Goal: Task Accomplishment & Management: Manage account settings

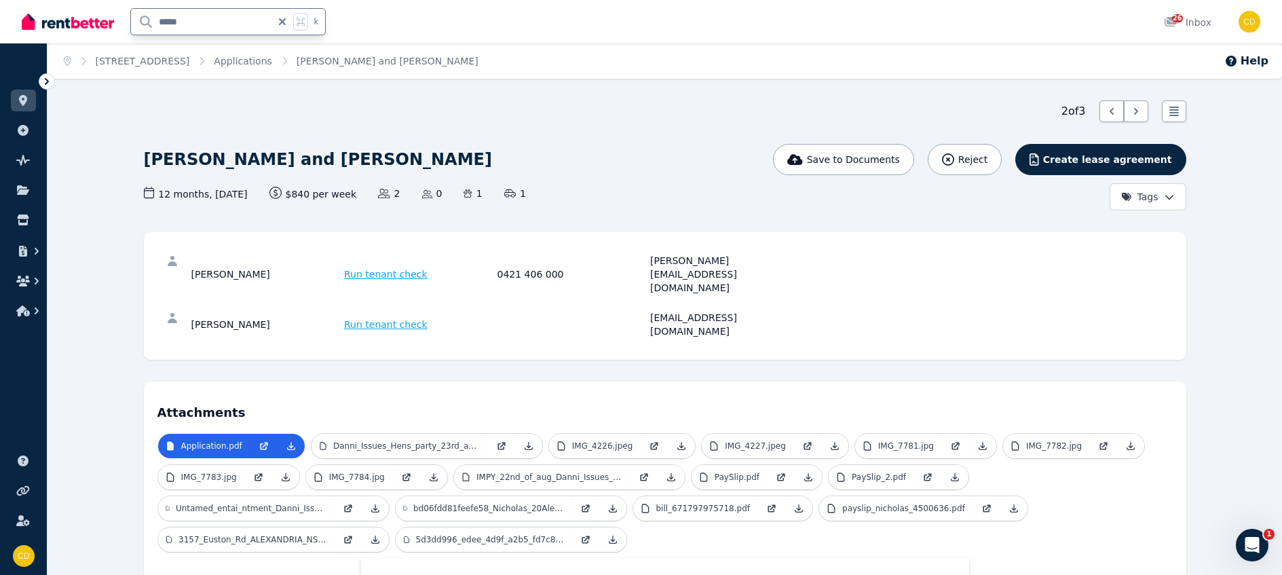
drag, startPoint x: 217, startPoint y: 31, endPoint x: 132, endPoint y: 26, distance: 85.6
click at [132, 26] on input "*****" at bounding box center [201, 22] width 140 height 26
type input "***"
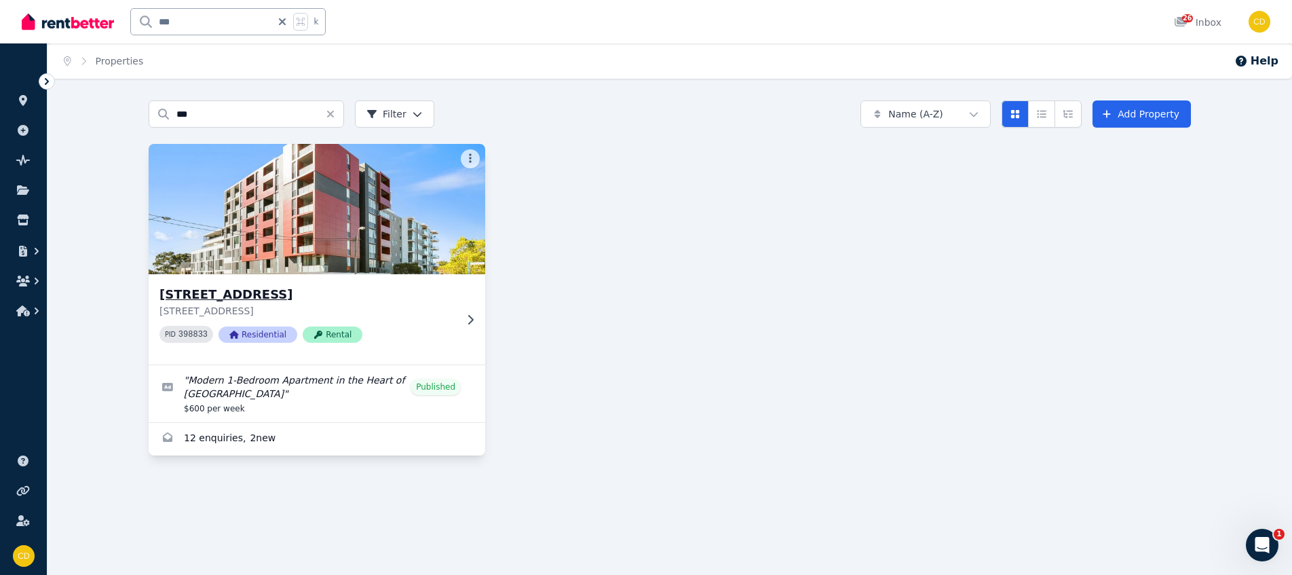
click at [465, 322] on icon at bounding box center [470, 319] width 14 height 11
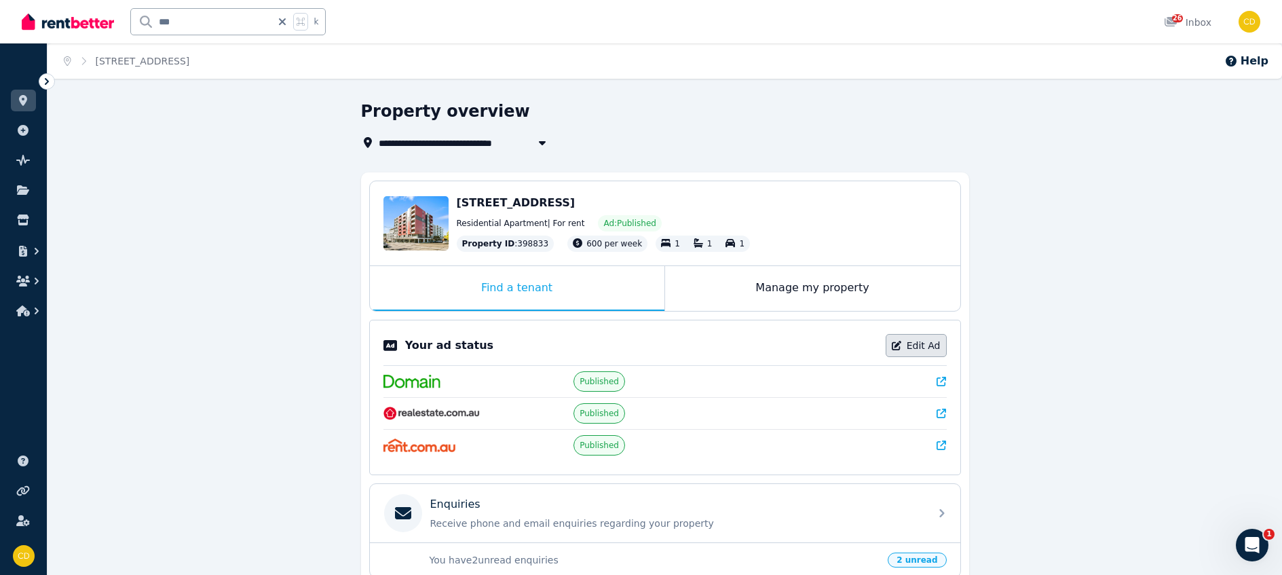
click at [925, 338] on link "Edit Ad" at bounding box center [915, 345] width 61 height 23
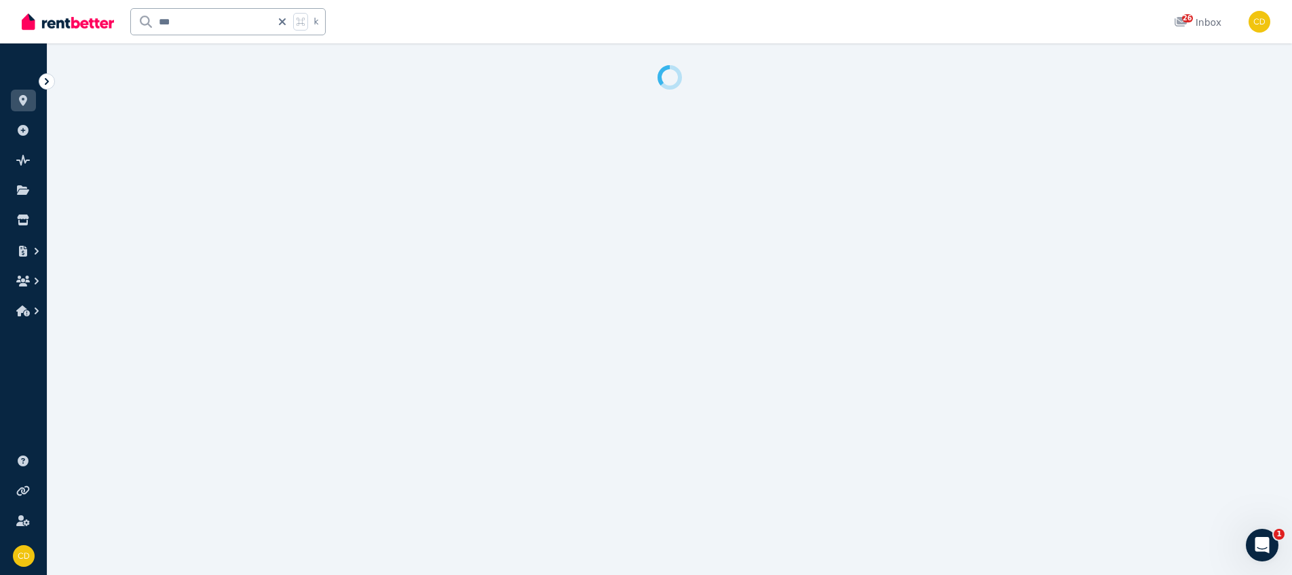
select select "**********"
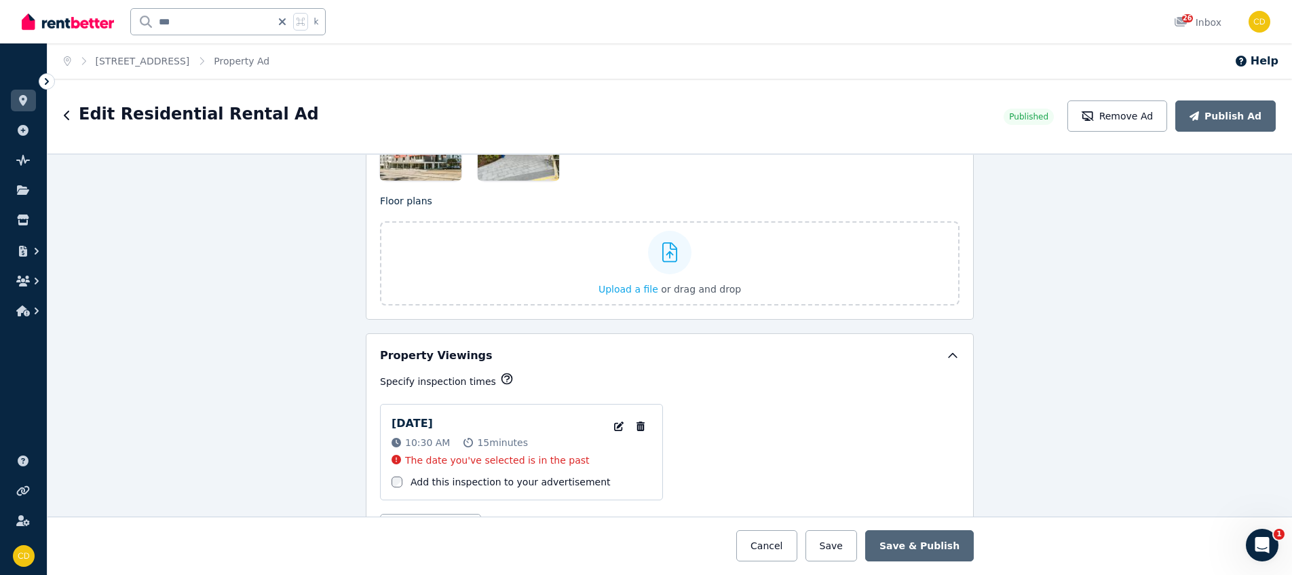
scroll to position [1819, 0]
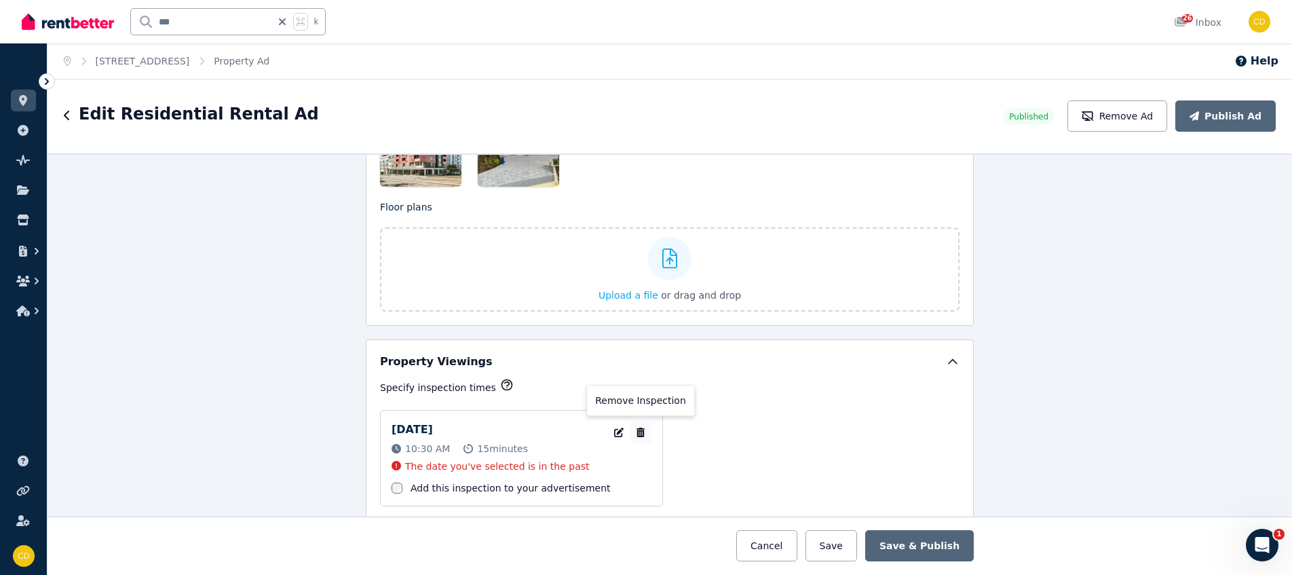
click at [637, 430] on icon "button" at bounding box center [641, 431] width 14 height 9
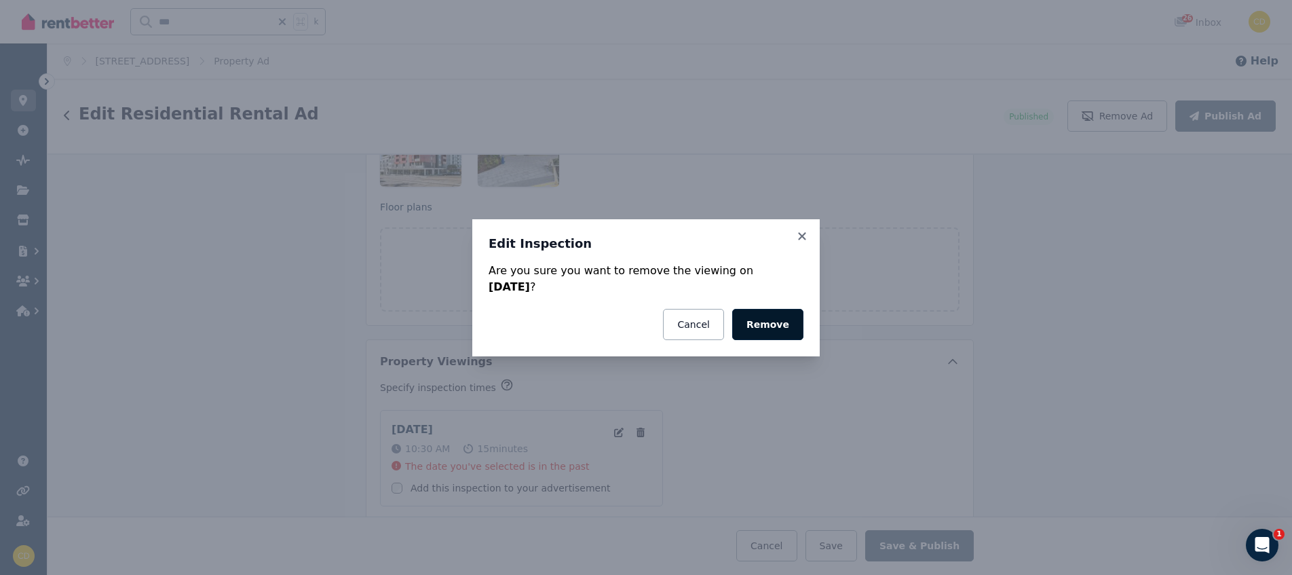
click at [765, 327] on button "Remove" at bounding box center [767, 324] width 71 height 31
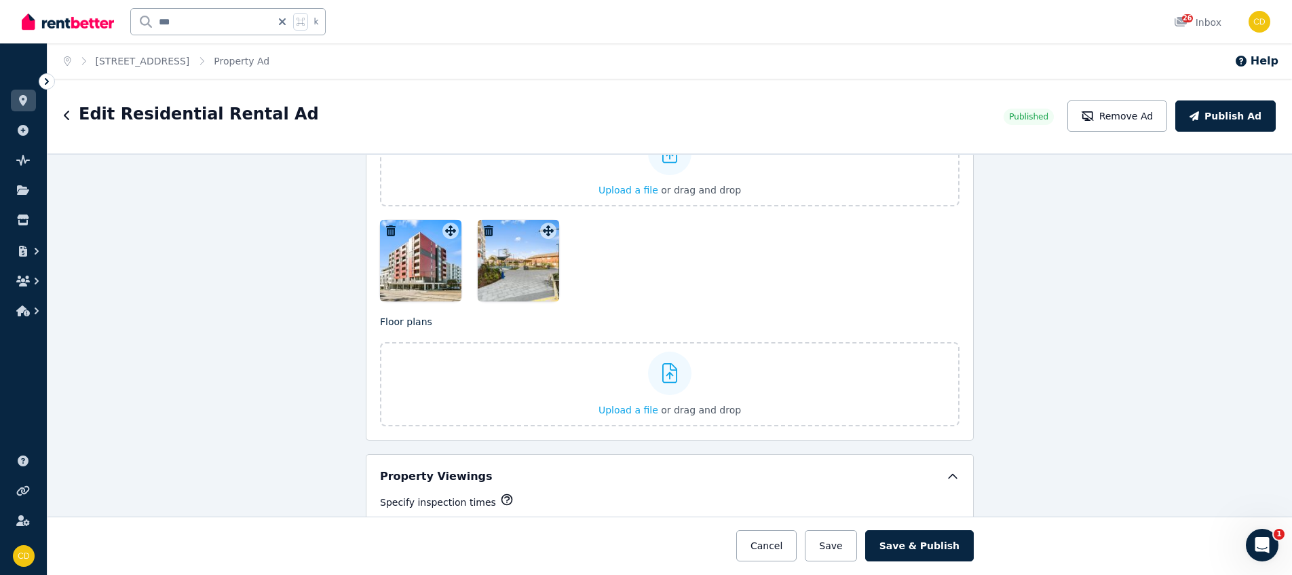
scroll to position [1698, 0]
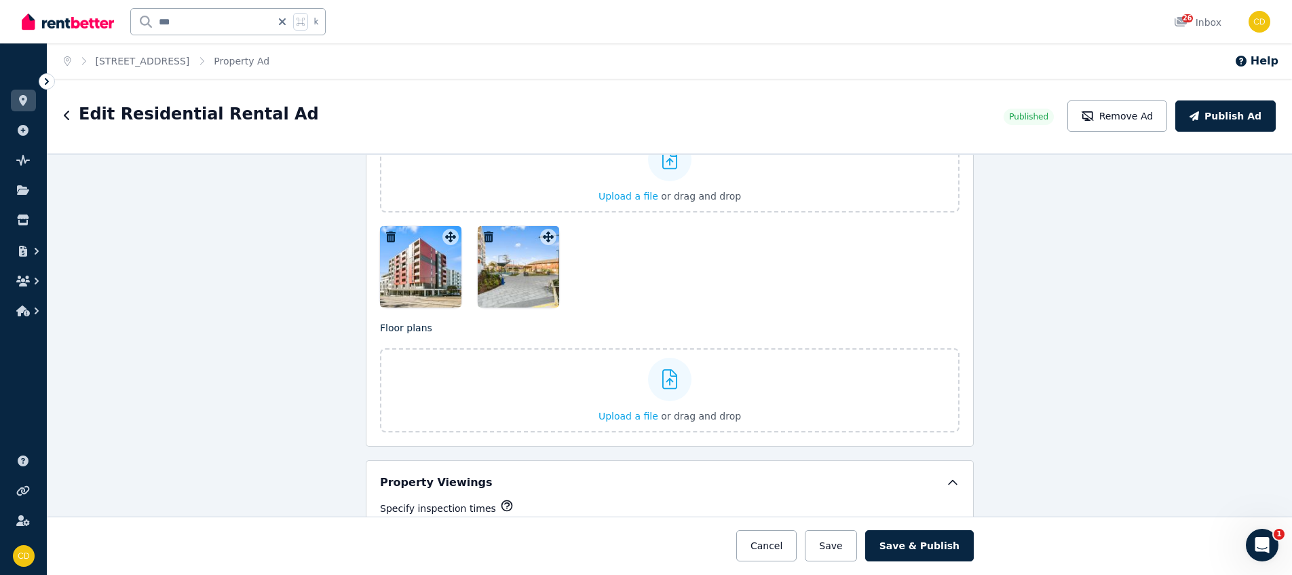
click at [385, 237] on icon "button" at bounding box center [391, 236] width 14 height 11
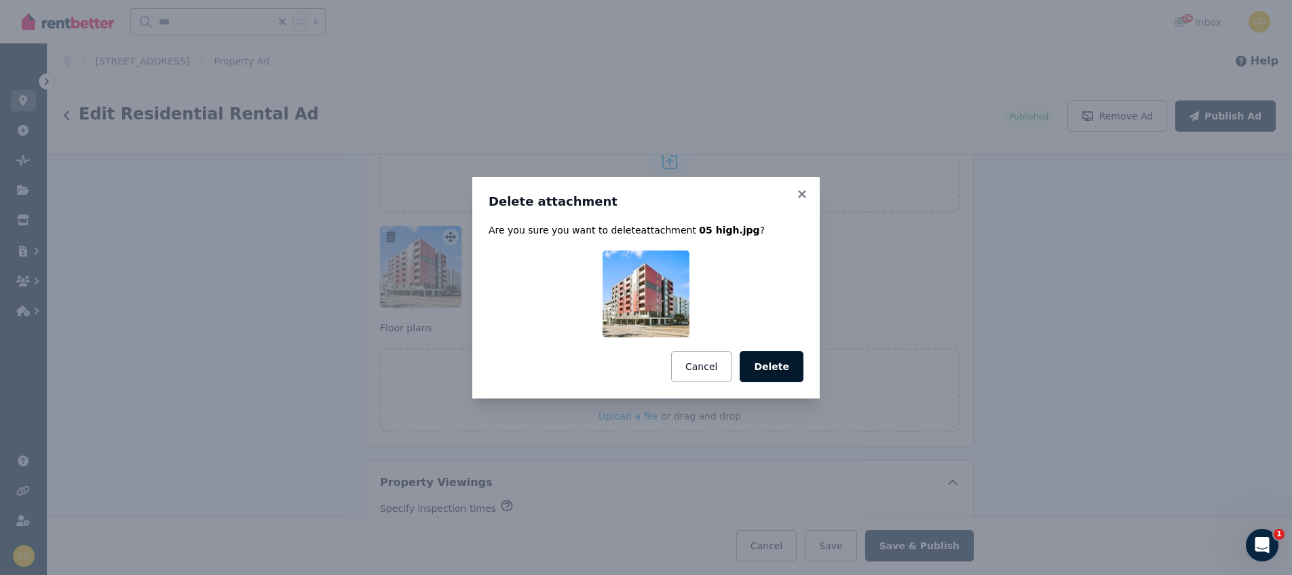
click at [784, 356] on button "Delete" at bounding box center [771, 366] width 64 height 31
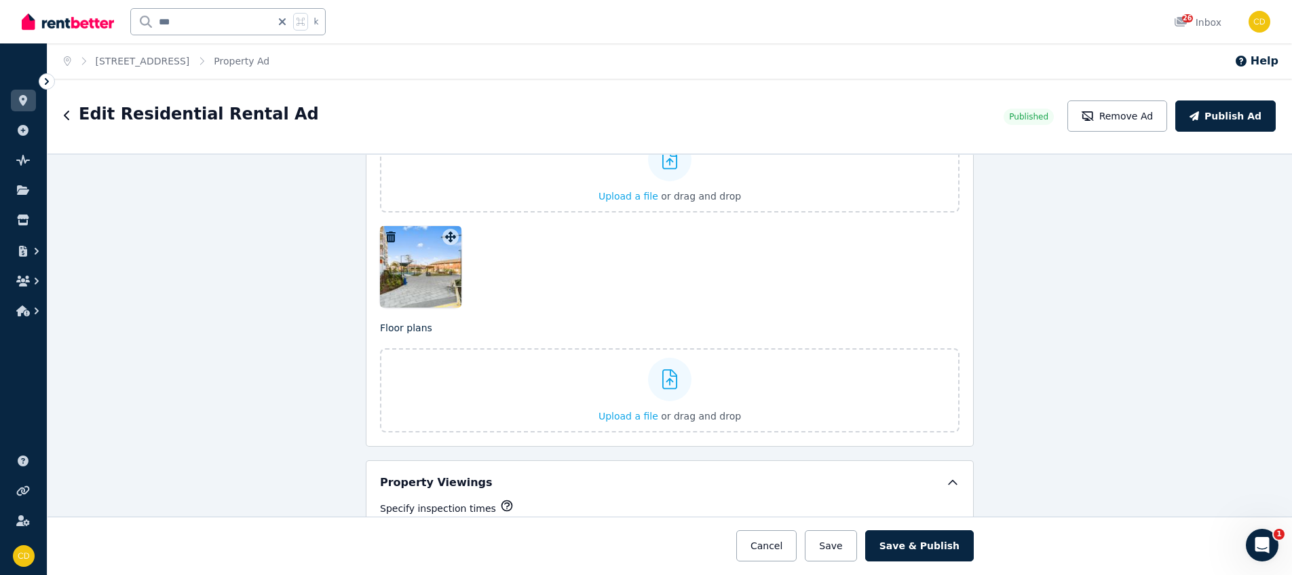
click at [387, 233] on icon "button" at bounding box center [391, 236] width 14 height 11
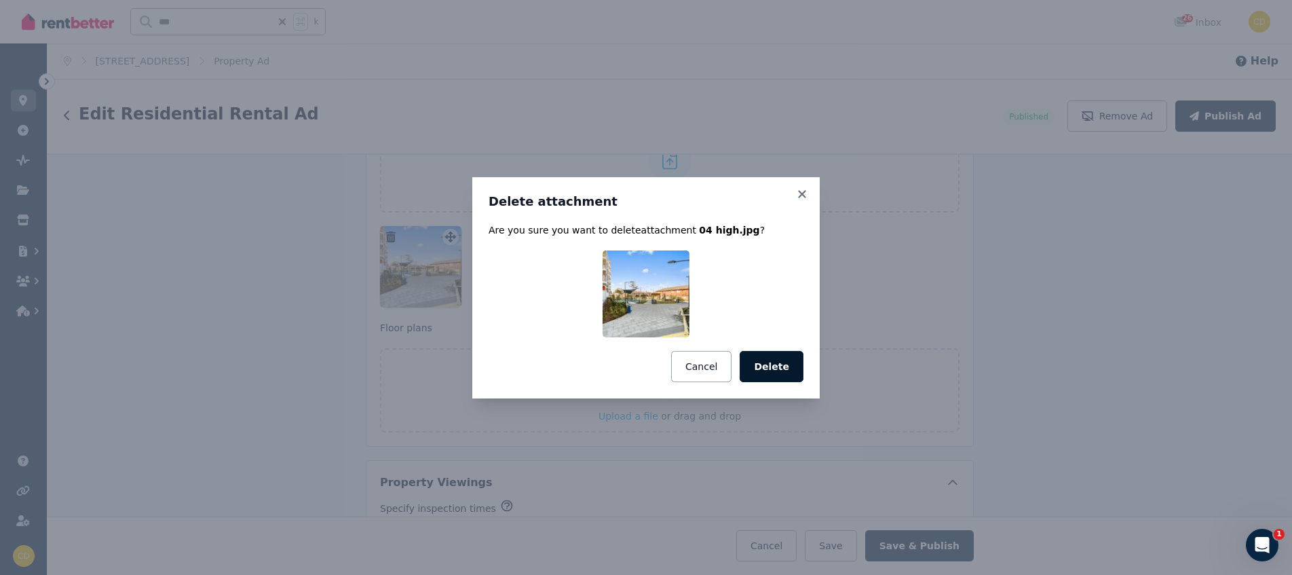
click at [775, 360] on button "Delete" at bounding box center [771, 366] width 64 height 31
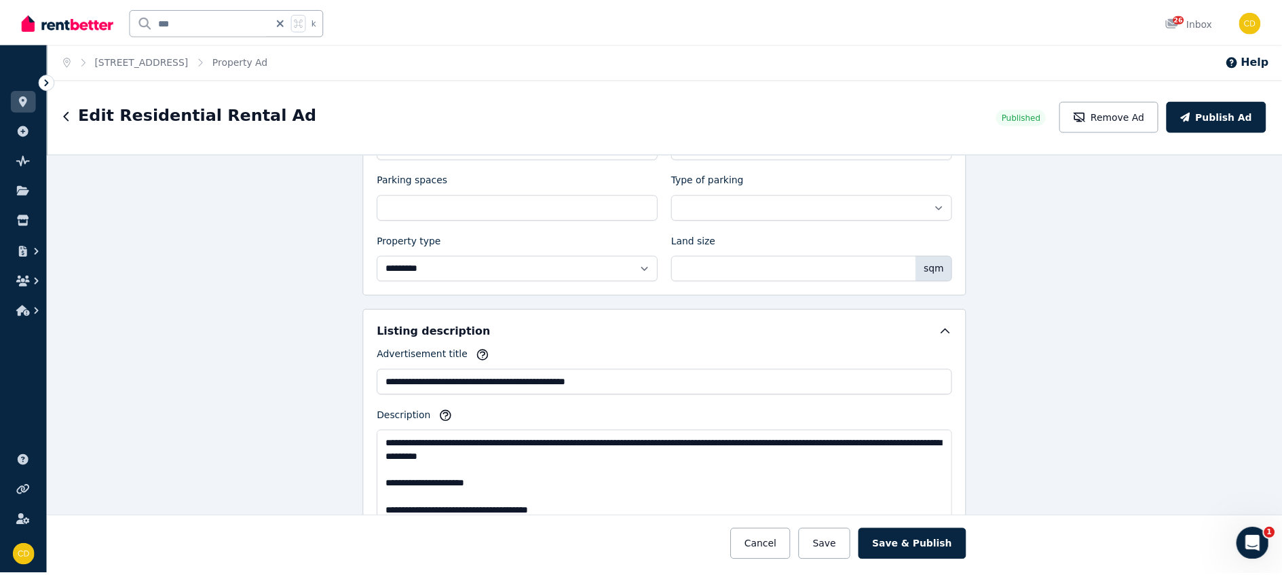
scroll to position [0, 0]
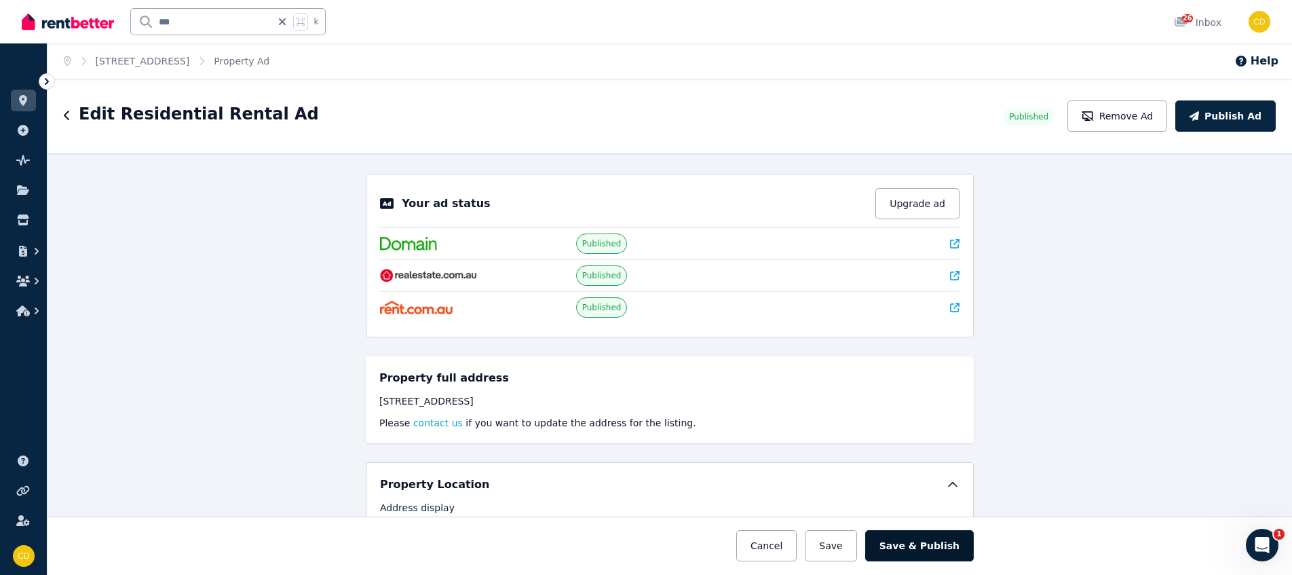
click at [916, 548] on button "Save & Publish" at bounding box center [919, 545] width 109 height 31
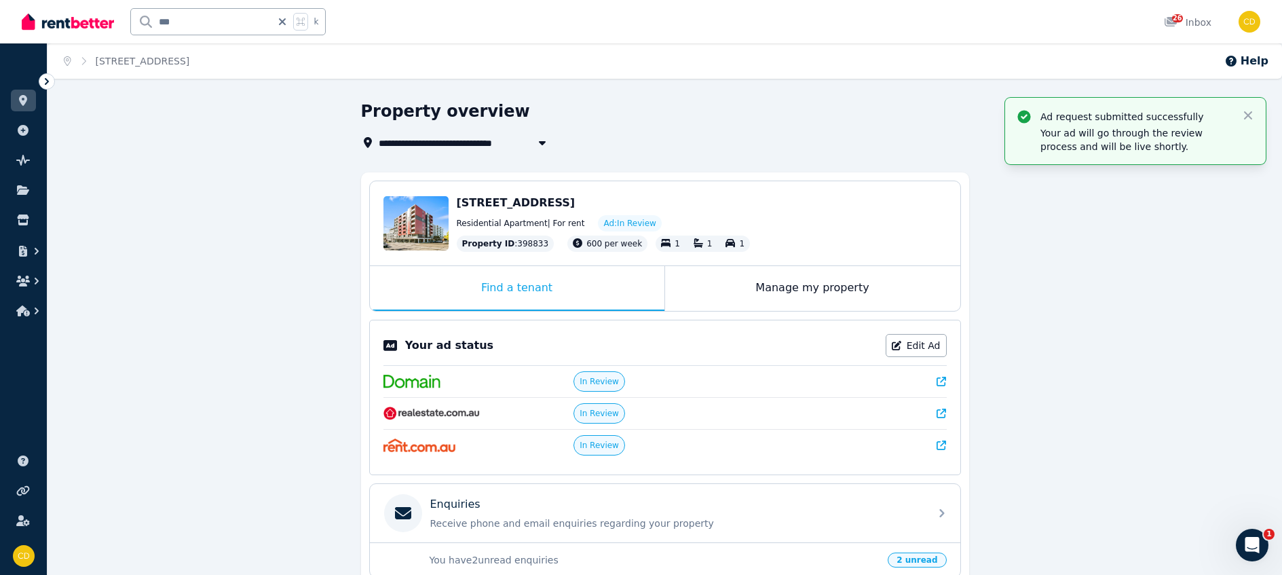
click at [288, 20] on icon at bounding box center [282, 21] width 14 height 11
click at [248, 25] on input "text" at bounding box center [210, 22] width 158 height 26
type input "*********"
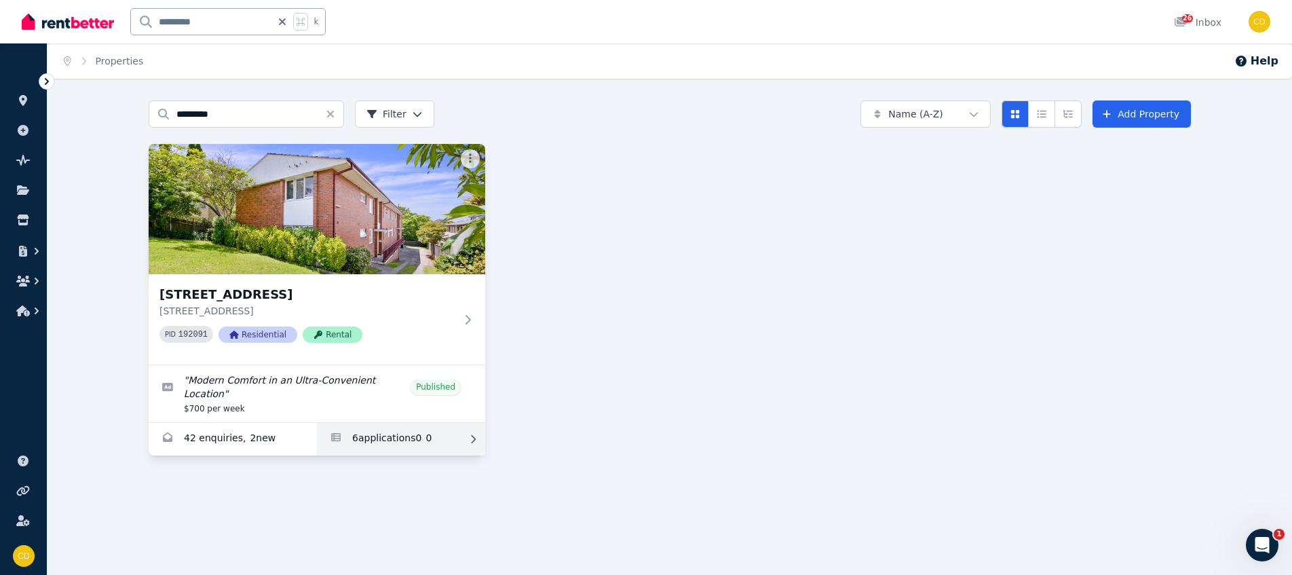
click at [410, 431] on link "Applications for 3/54 Greenwich Road, Greenwich" at bounding box center [401, 439] width 168 height 33
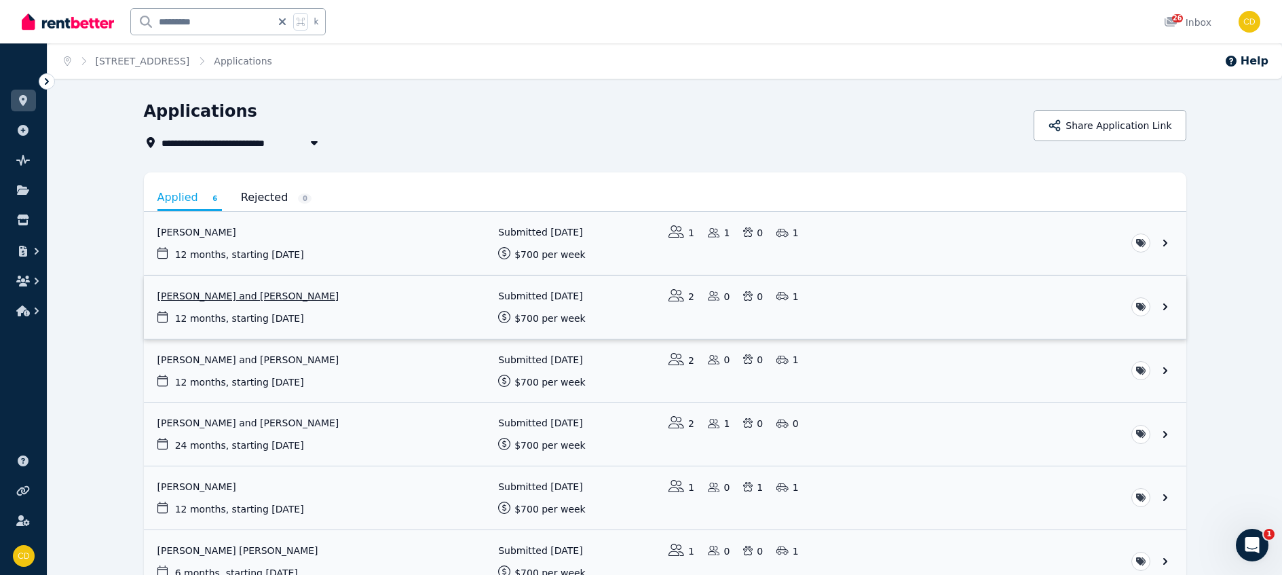
click at [241, 297] on link "View application: Isaac Smith and Ella Frost" at bounding box center [665, 306] width 1042 height 63
